Goal: Check status: Check status

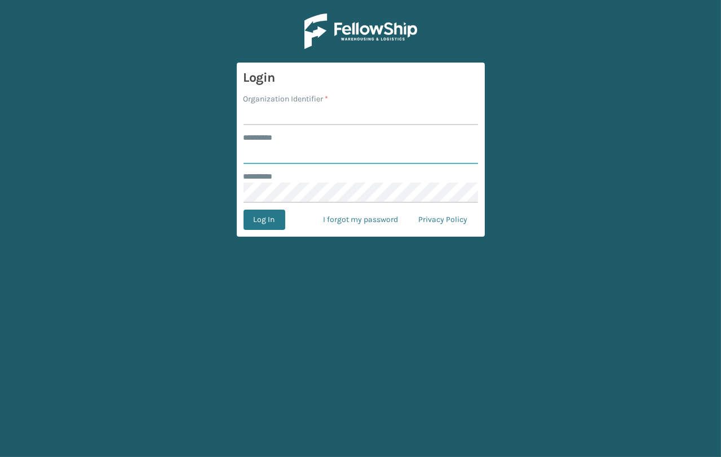
type input "**********"
click at [350, 112] on input "Organization Identifier *" at bounding box center [361, 115] width 235 height 20
type input "JumpSport"
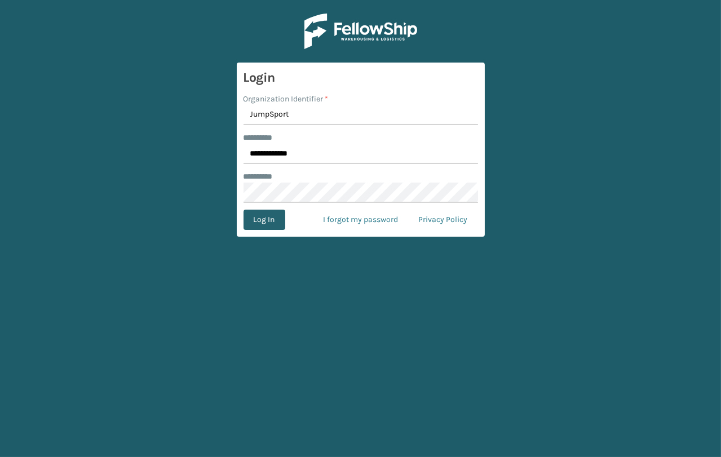
click at [261, 220] on button "Log In" at bounding box center [265, 220] width 42 height 20
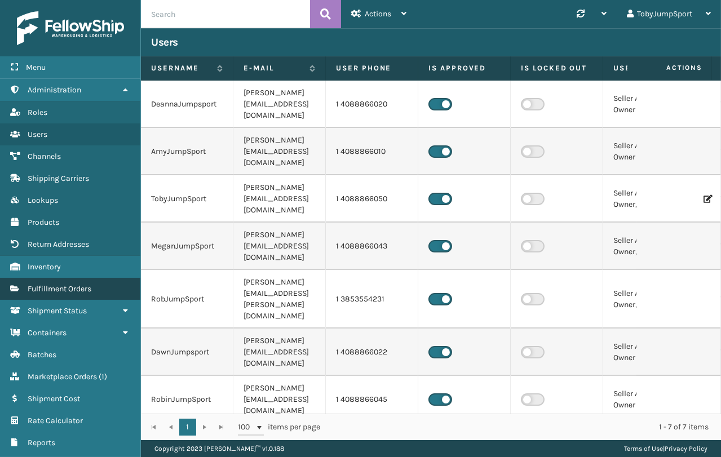
click at [70, 289] on span "Fulfillment Orders" at bounding box center [60, 289] width 64 height 10
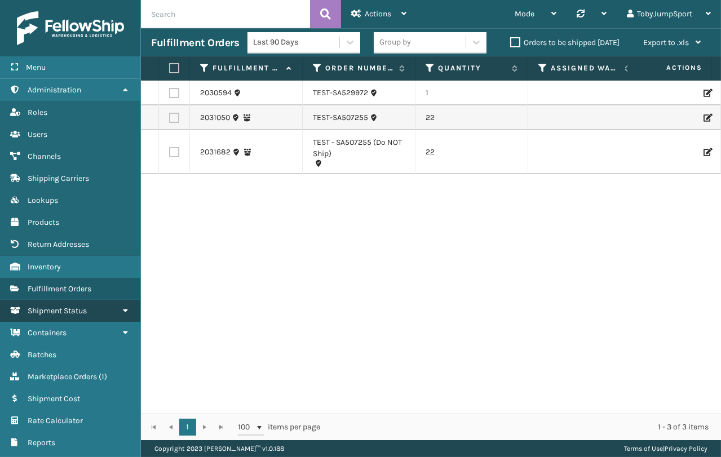
click at [77, 311] on span "Shipment Status" at bounding box center [57, 311] width 59 height 10
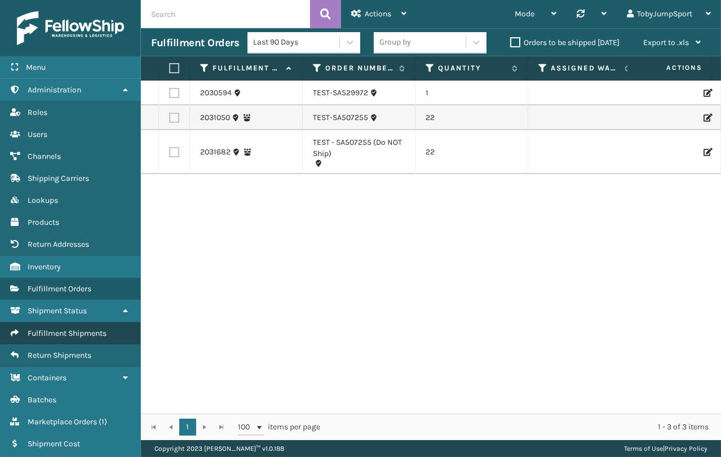
click at [79, 334] on span "Fulfillment Shipments" at bounding box center [67, 334] width 79 height 10
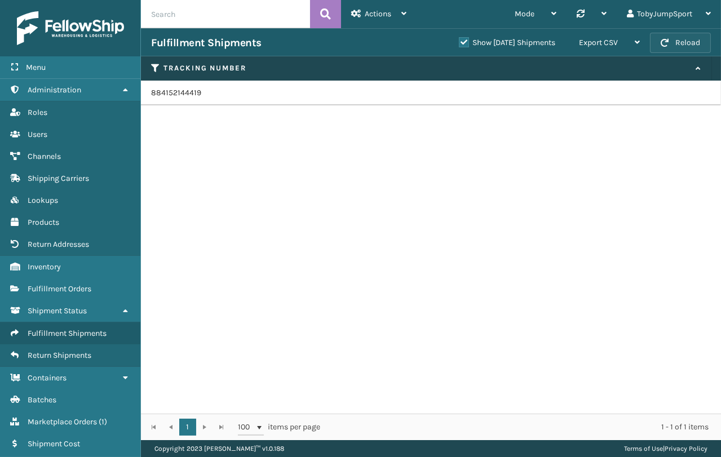
click at [701, 45] on button "Reload" at bounding box center [680, 43] width 61 height 20
click at [180, 98] on td "884152144419" at bounding box center [431, 93] width 580 height 25
click at [181, 95] on td "884152144419" at bounding box center [431, 93] width 580 height 25
click at [181, 94] on td "884152144419" at bounding box center [431, 93] width 580 height 25
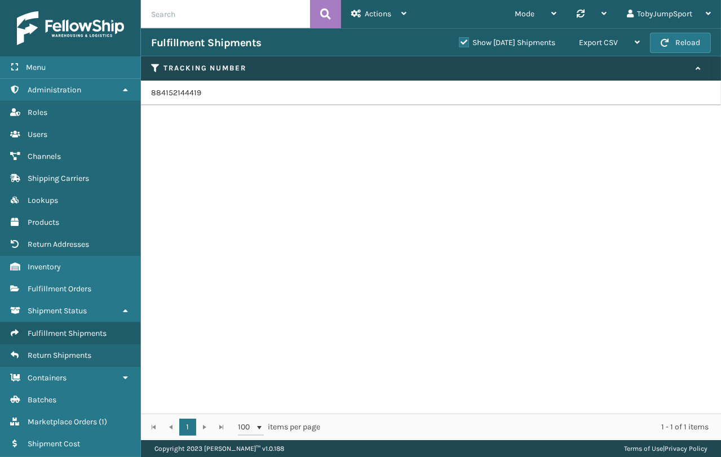
click at [188, 21] on input "text" at bounding box center [225, 14] width 169 height 28
paste input "SA530693"
type input "SA530693"
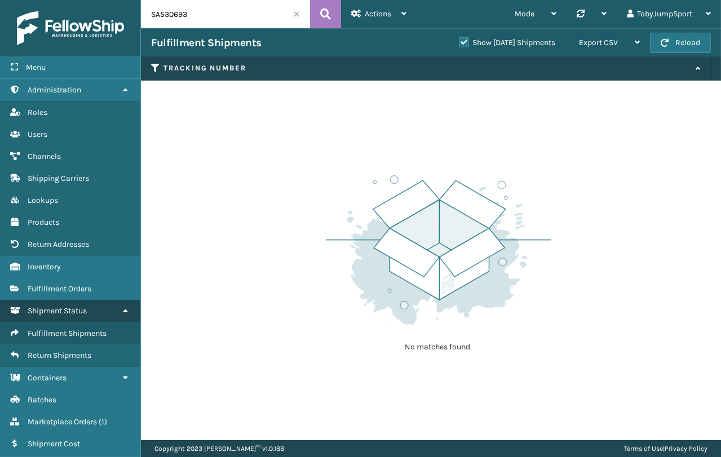
click at [74, 310] on span "Shipment Status" at bounding box center [57, 311] width 59 height 10
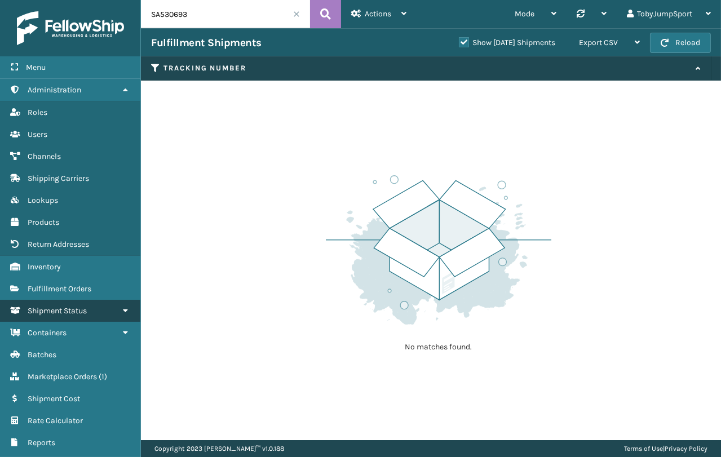
click at [71, 310] on span "Shipment Status" at bounding box center [57, 311] width 59 height 10
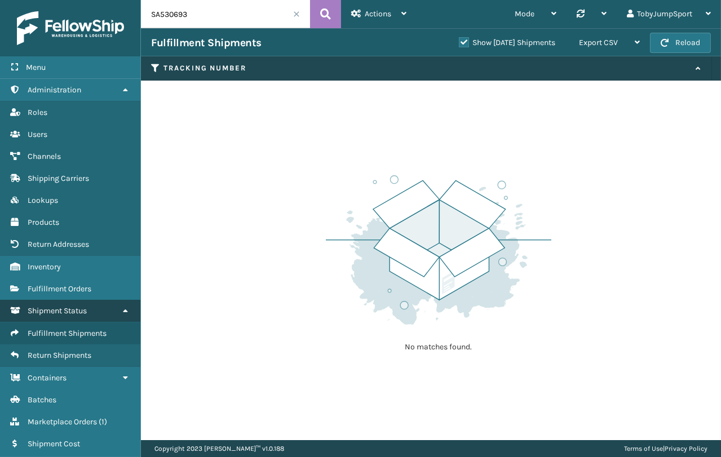
click at [72, 315] on link "Return Addresses Shipment Status" at bounding box center [70, 311] width 140 height 22
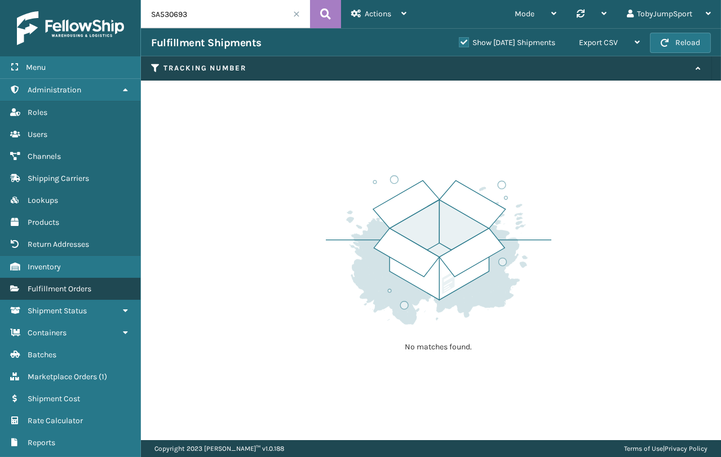
click at [82, 292] on span "Fulfillment Orders" at bounding box center [60, 289] width 64 height 10
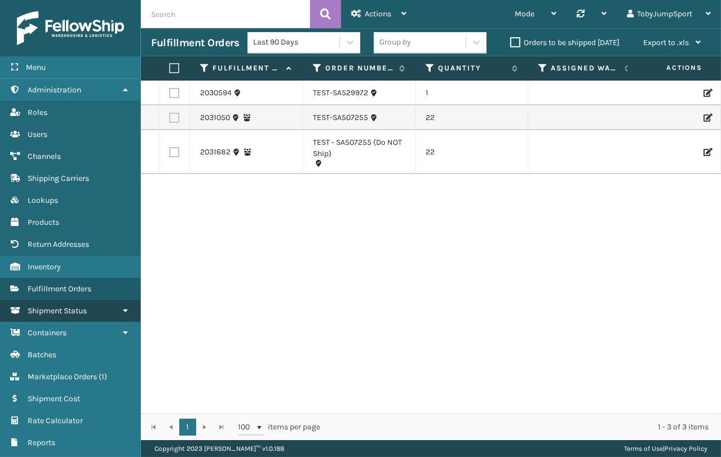
drag, startPoint x: 81, startPoint y: 308, endPoint x: 76, endPoint y: 314, distance: 7.6
click at [76, 314] on span "Shipment Status" at bounding box center [57, 311] width 59 height 10
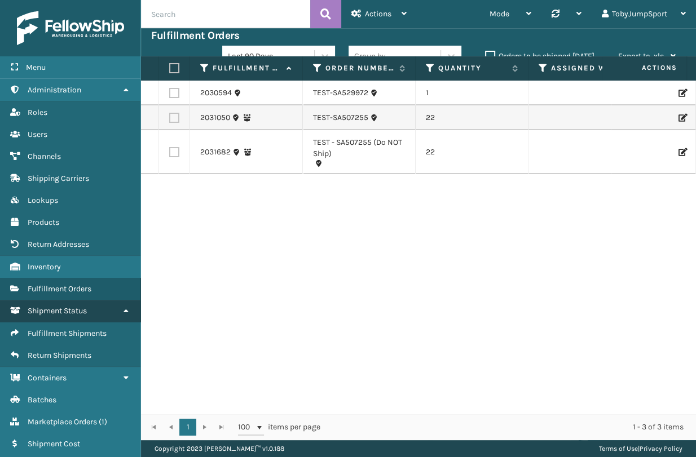
click at [60, 311] on span "Shipment Status" at bounding box center [57, 311] width 59 height 10
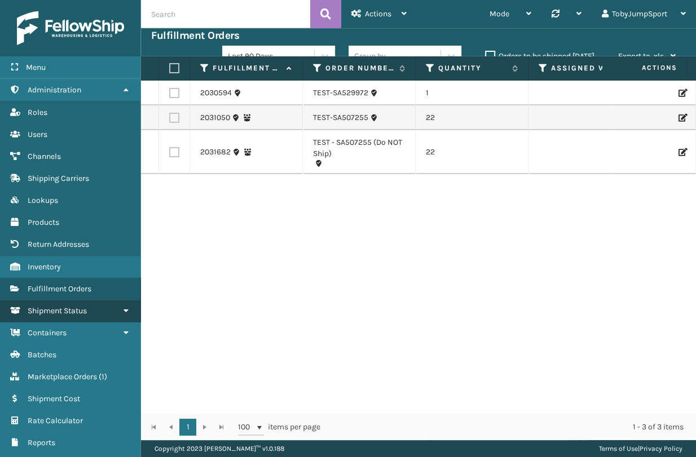
click at [60, 311] on span "Shipment Status" at bounding box center [57, 311] width 59 height 10
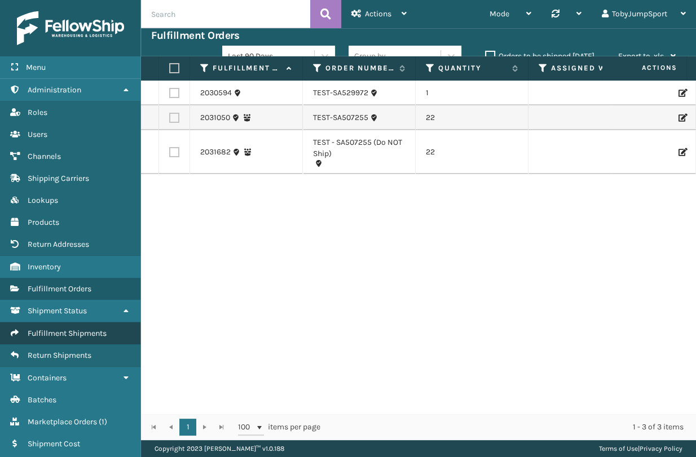
click at [76, 333] on span "Fulfillment Shipments" at bounding box center [67, 334] width 79 height 10
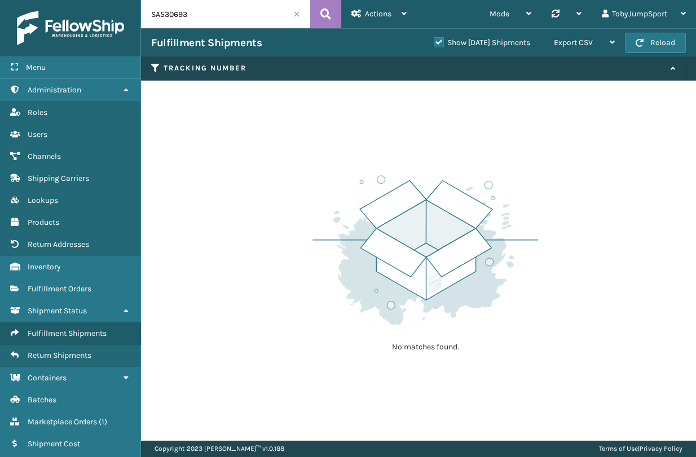
click at [225, 21] on input "SA530693" at bounding box center [225, 14] width 169 height 28
drag, startPoint x: 223, startPoint y: 20, endPoint x: 117, endPoint y: 19, distance: 106.0
click at [117, 0] on div "Menu Administration Roles Users Channels Shipping Carriers Lookups Products Ret…" at bounding box center [348, 0] width 696 height 0
